Goal: Transaction & Acquisition: Purchase product/service

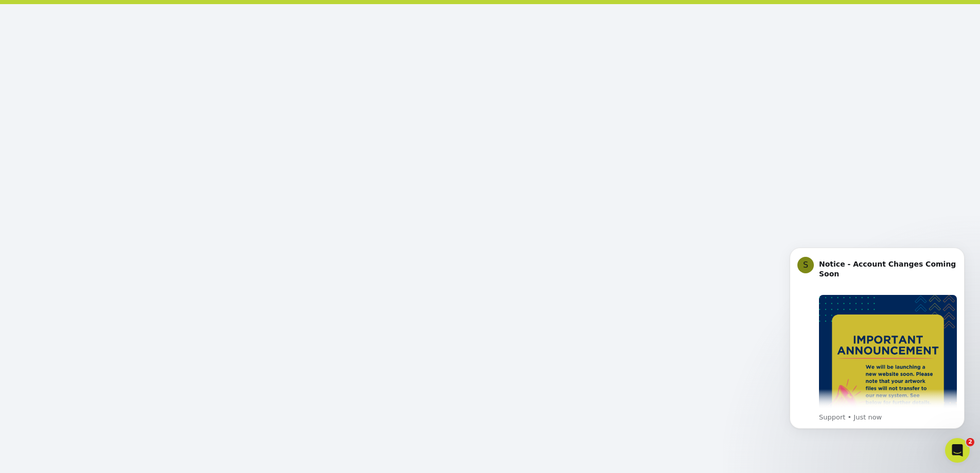
scroll to position [123, 0]
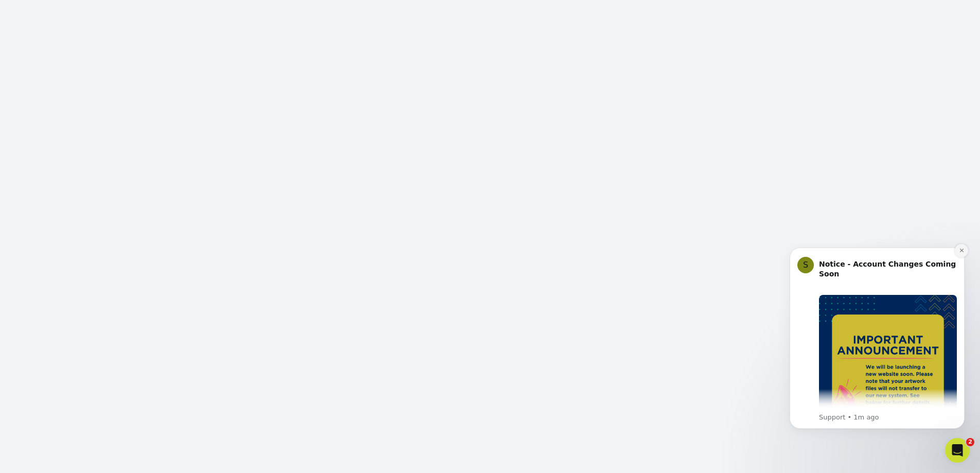
click at [961, 250] on icon "Dismiss notification" at bounding box center [961, 250] width 4 height 4
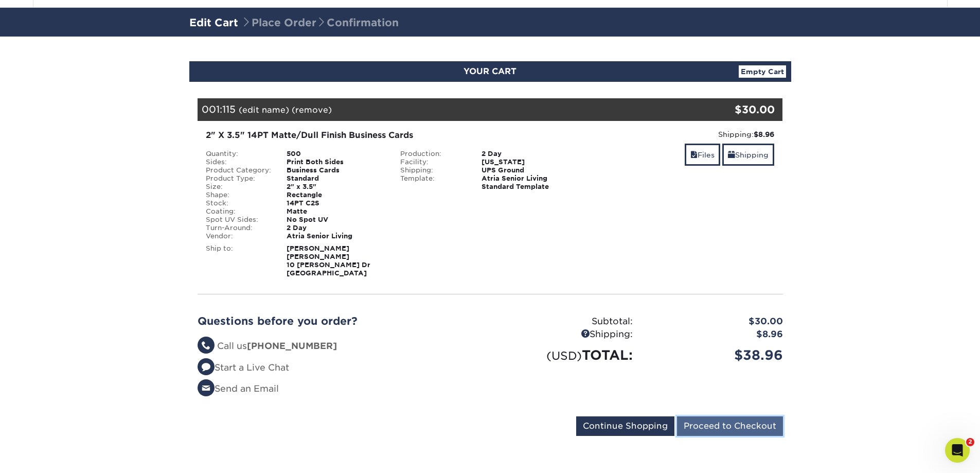
click at [730, 428] on input "Proceed to Checkout" at bounding box center [730, 426] width 106 height 20
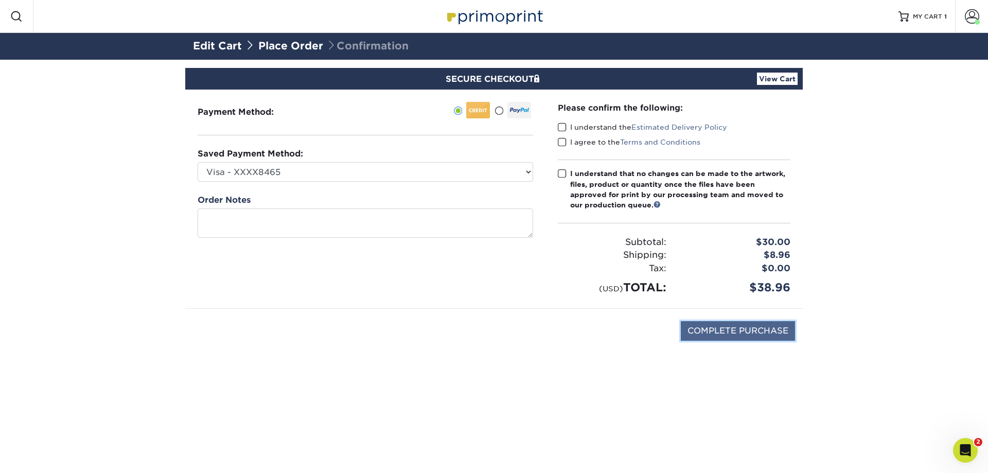
click at [712, 332] on input "COMPLETE PURCHASE" at bounding box center [737, 331] width 114 height 20
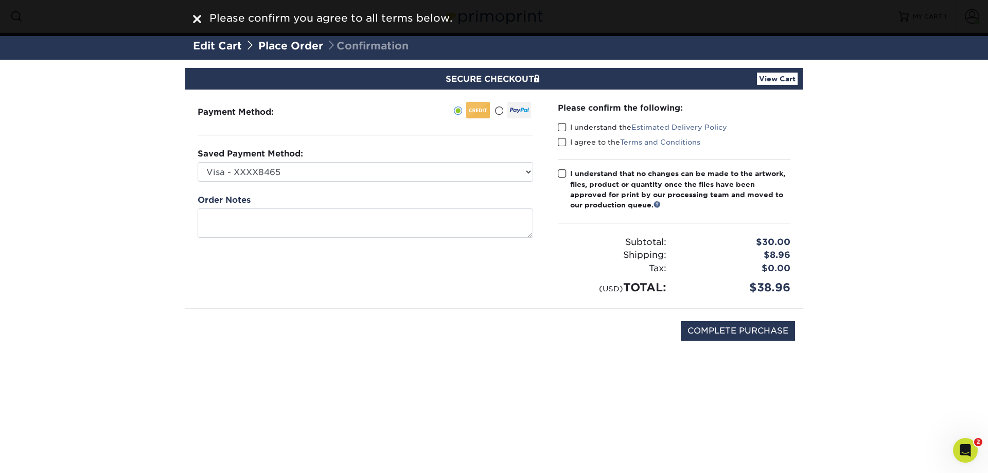
click at [560, 128] on span at bounding box center [562, 127] width 9 height 10
click at [0, 0] on input "I understand the Estimated Delivery Policy" at bounding box center [0, 0] width 0 height 0
click at [559, 142] on span at bounding box center [562, 142] width 9 height 10
click at [0, 0] on input "I agree to the Terms and Conditions" at bounding box center [0, 0] width 0 height 0
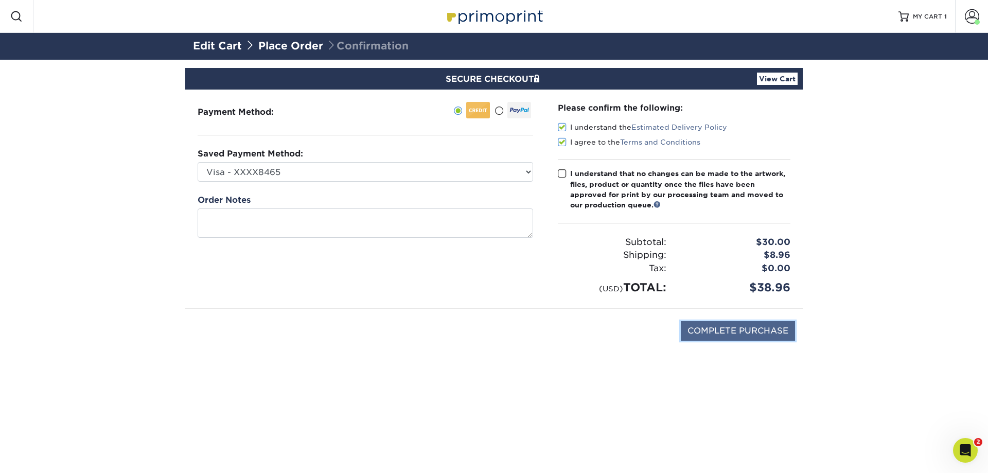
click at [722, 332] on input "COMPLETE PURCHASE" at bounding box center [737, 331] width 114 height 20
click at [559, 172] on span at bounding box center [562, 174] width 9 height 10
click at [0, 0] on input "I understand that no changes can be made to the artwork, files, product or quan…" at bounding box center [0, 0] width 0 height 0
click at [697, 328] on input "COMPLETE PURCHASE" at bounding box center [737, 331] width 114 height 20
type input "PROCESSING, PLEASE WAIT..."
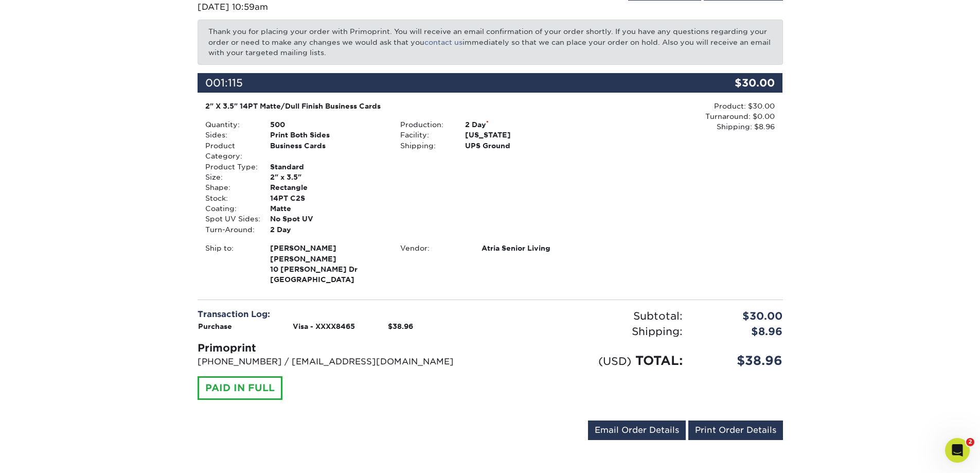
scroll to position [137, 0]
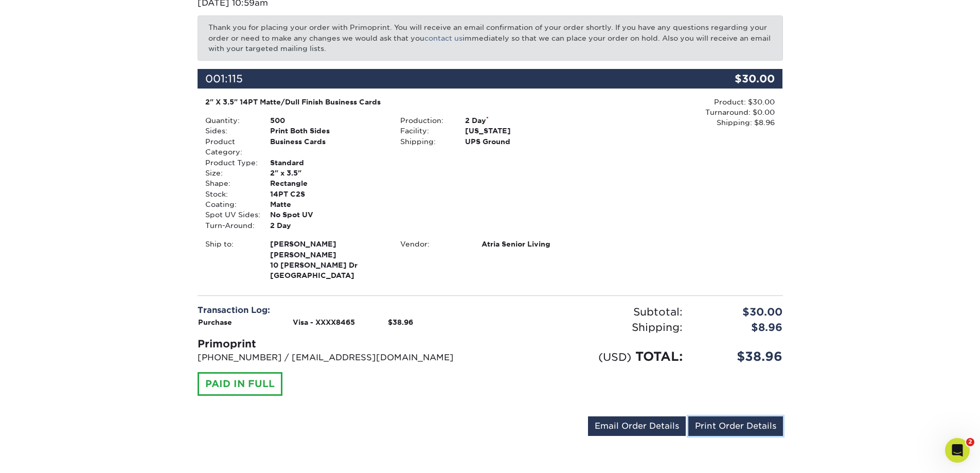
drag, startPoint x: 724, startPoint y: 424, endPoint x: 762, endPoint y: 400, distance: 45.5
click at [724, 423] on link "Print Order Details" at bounding box center [735, 426] width 95 height 20
